Goal: Navigation & Orientation: Find specific page/section

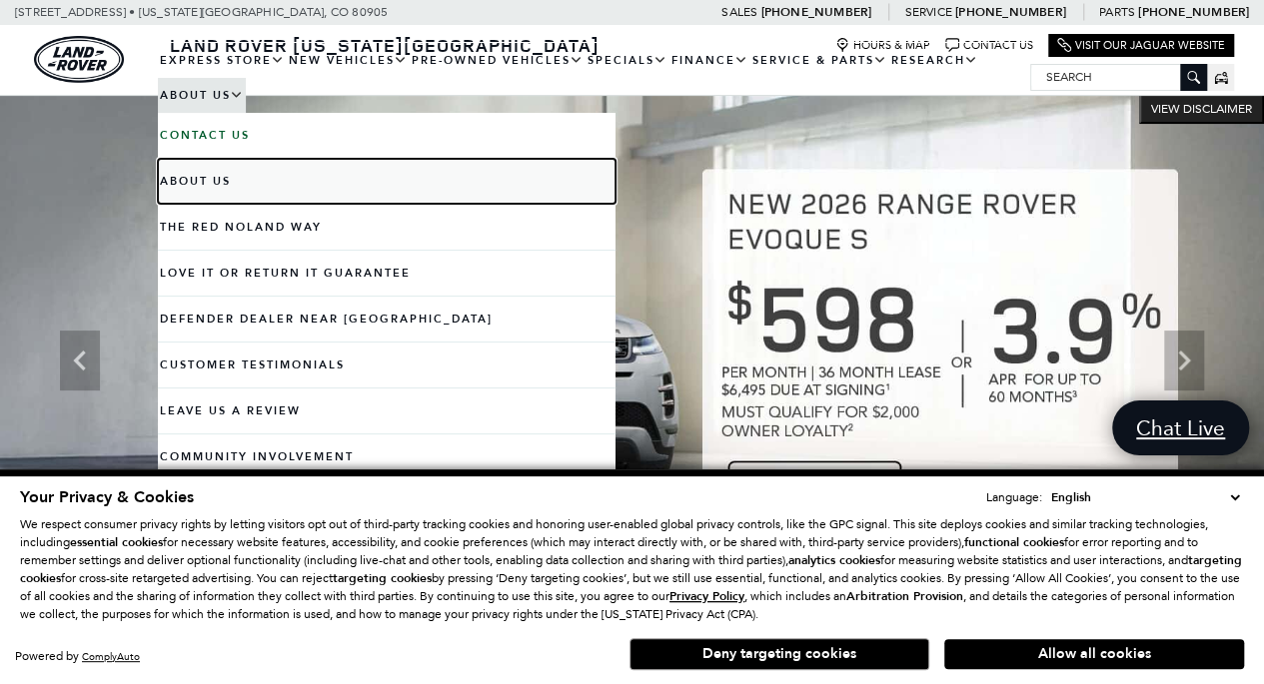
click at [219, 177] on link "About Us" at bounding box center [386, 181] width 457 height 45
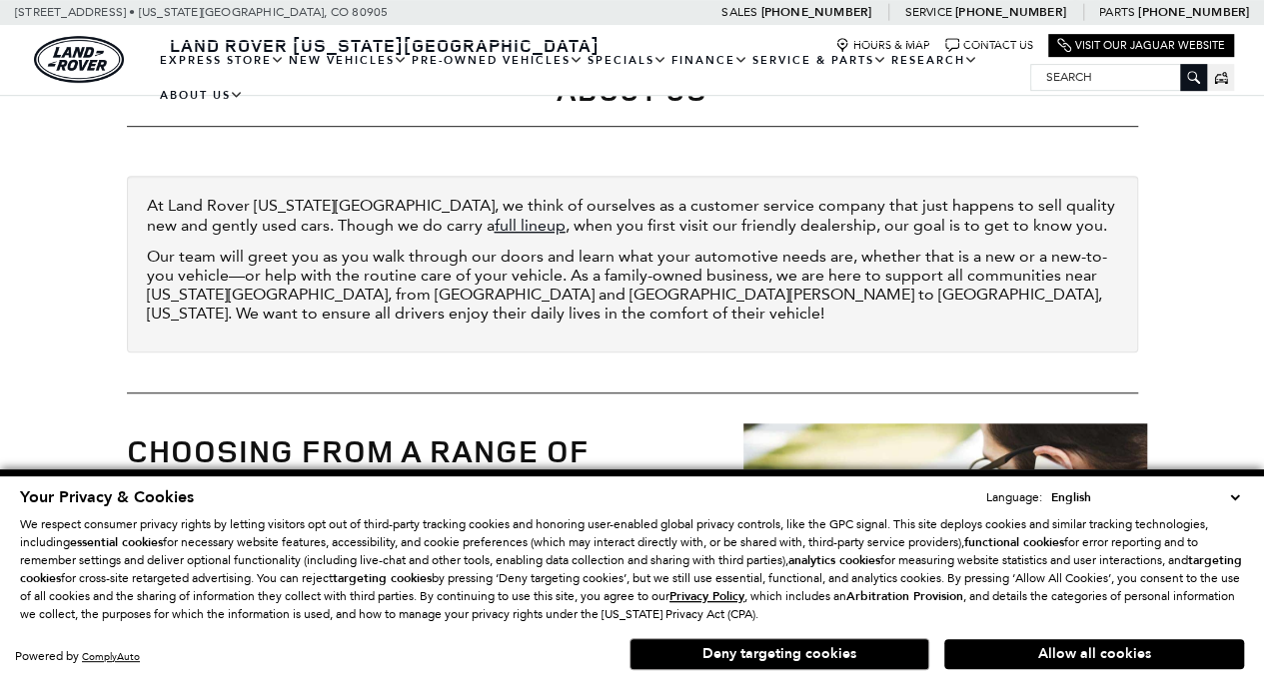
scroll to position [524, 0]
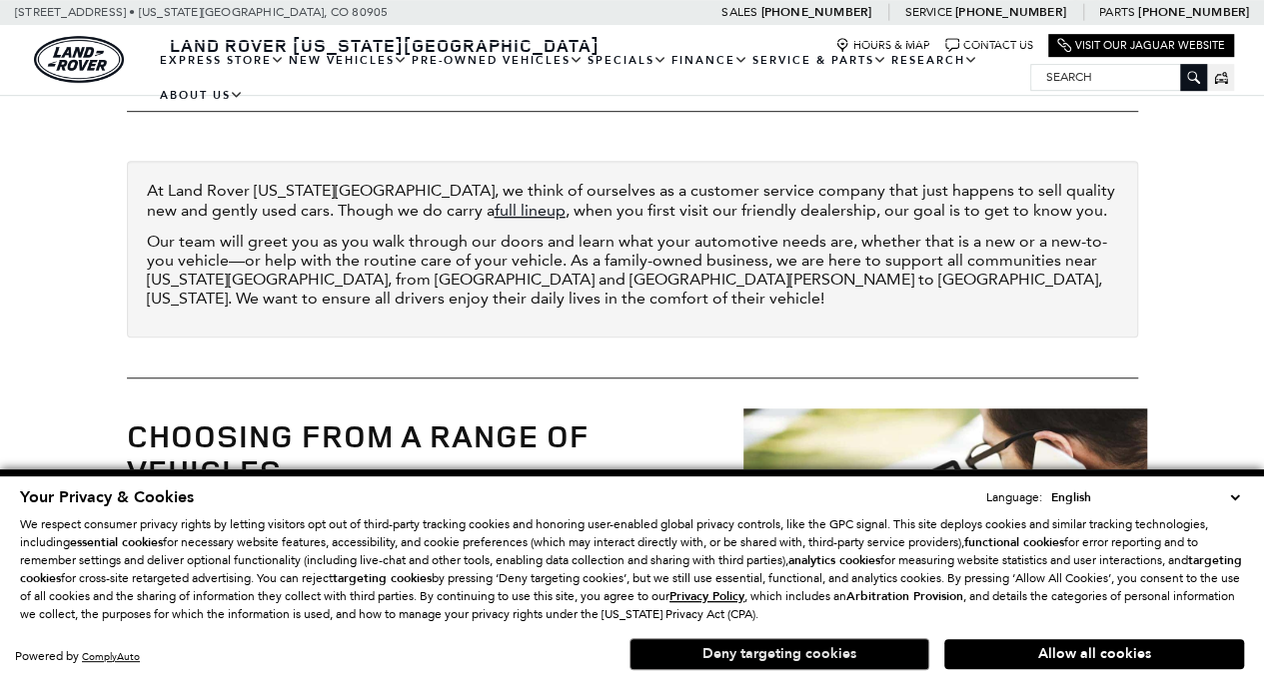
click at [776, 659] on button "Deny targeting cookies" at bounding box center [779, 654] width 300 height 32
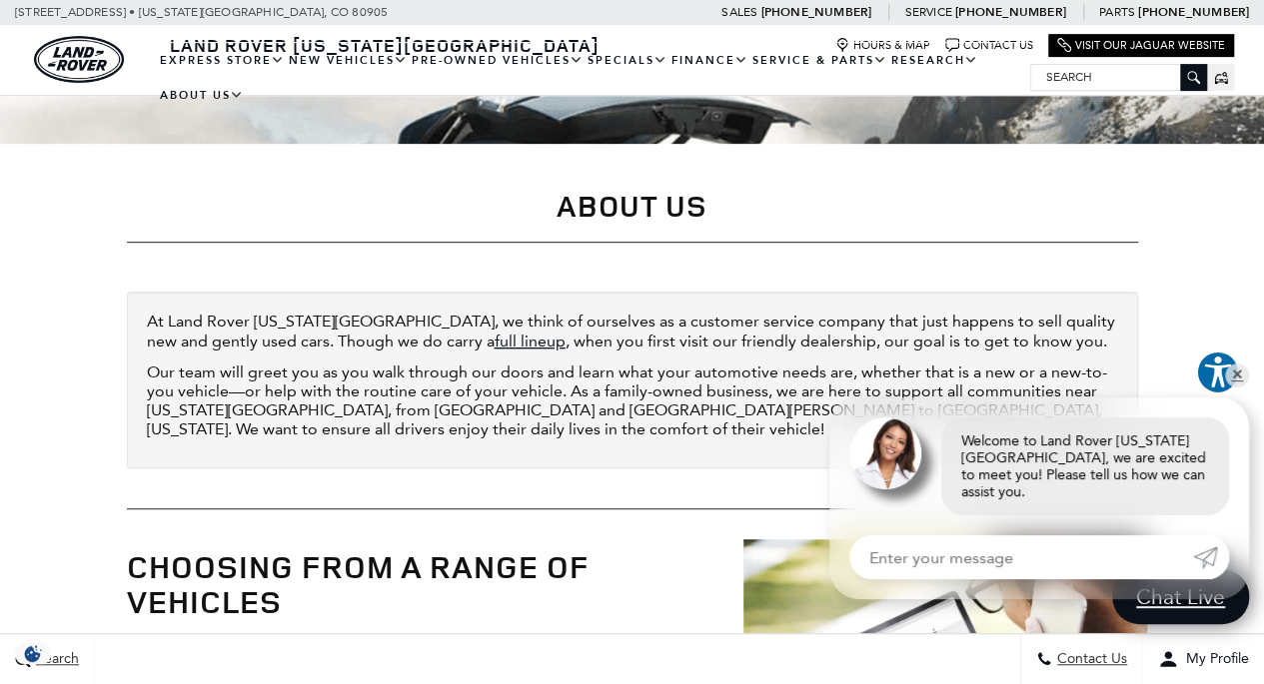
scroll to position [0, 0]
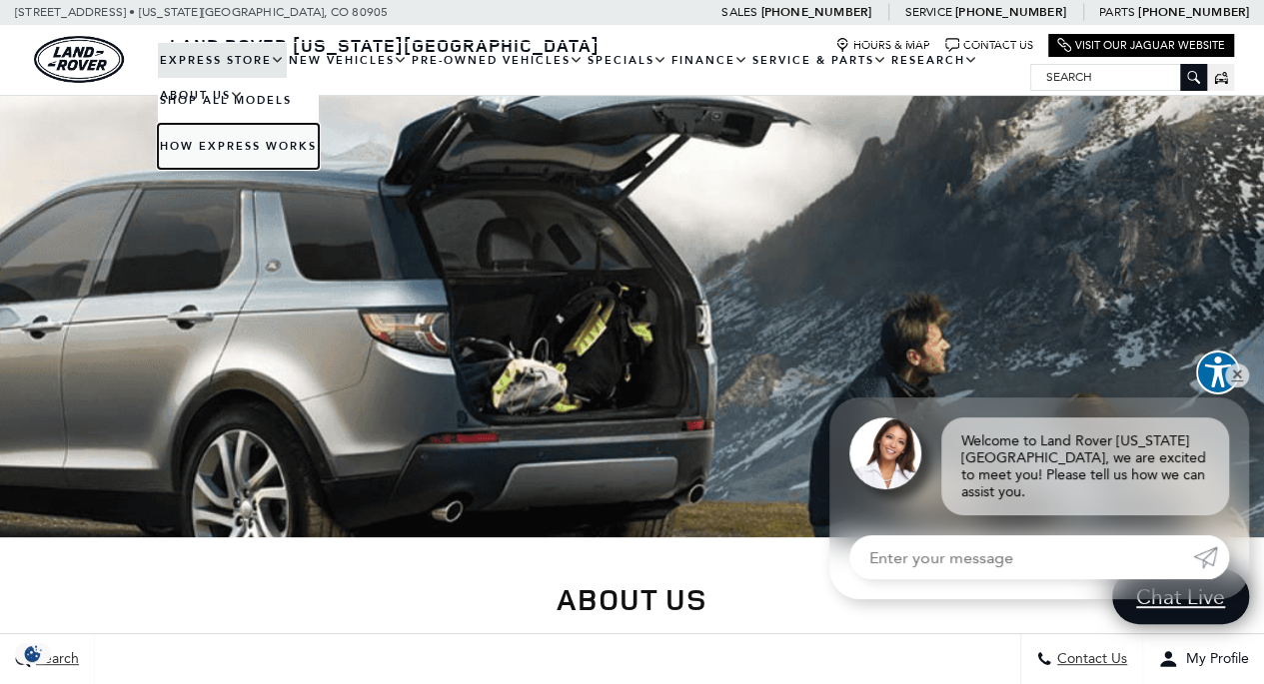
click at [260, 145] on link "How Express Works" at bounding box center [238, 146] width 161 height 45
